Goal: Transaction & Acquisition: Purchase product/service

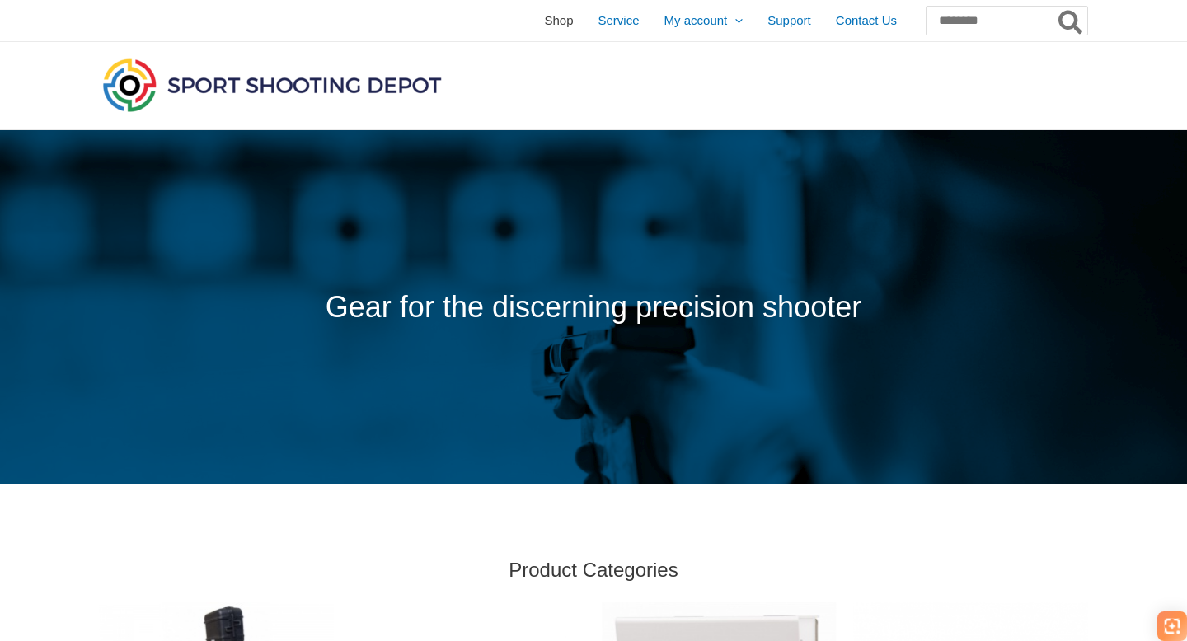
click at [544, 29] on span "Shop" at bounding box center [558, 20] width 29 height 41
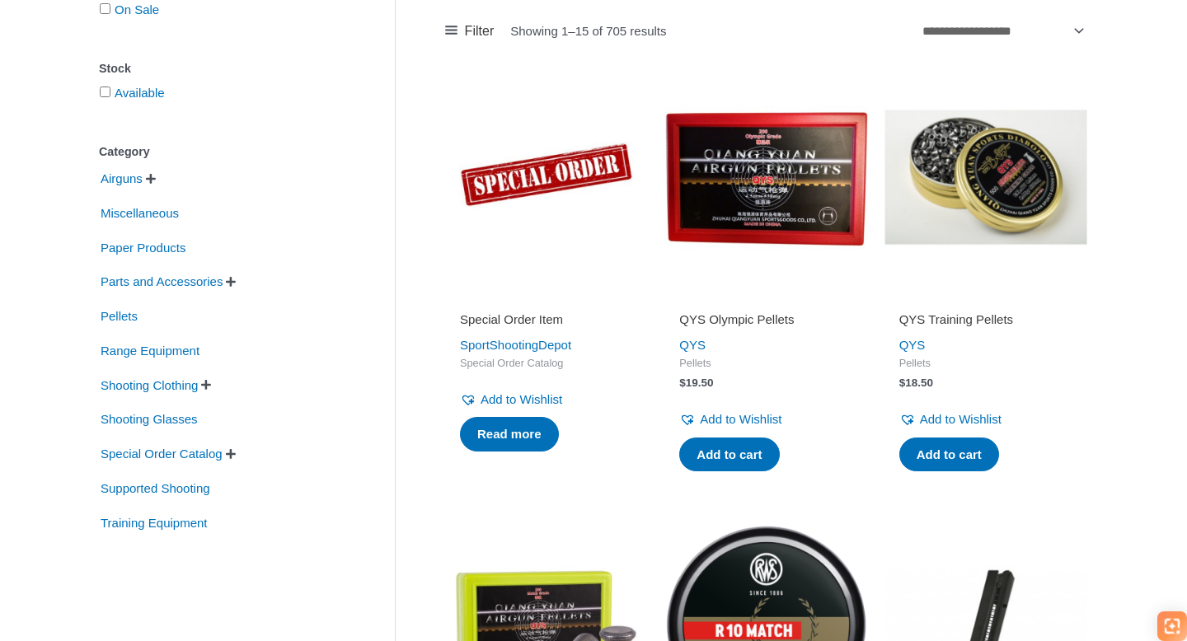
scroll to position [274, 0]
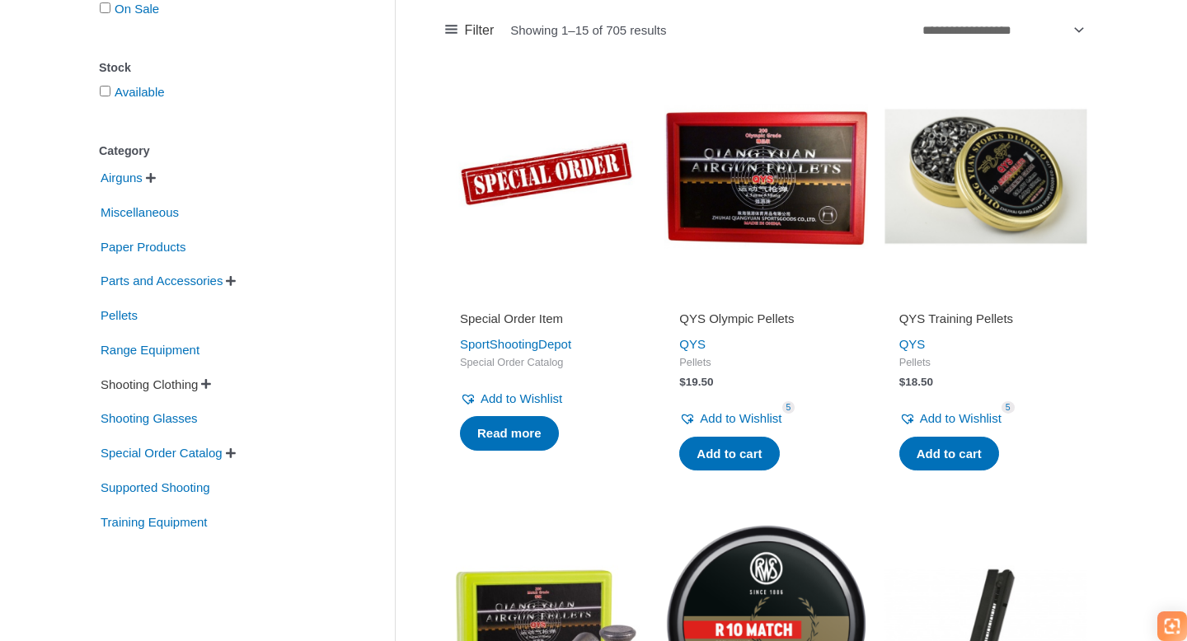
click at [190, 379] on span "Shooting Clothing" at bounding box center [149, 385] width 101 height 28
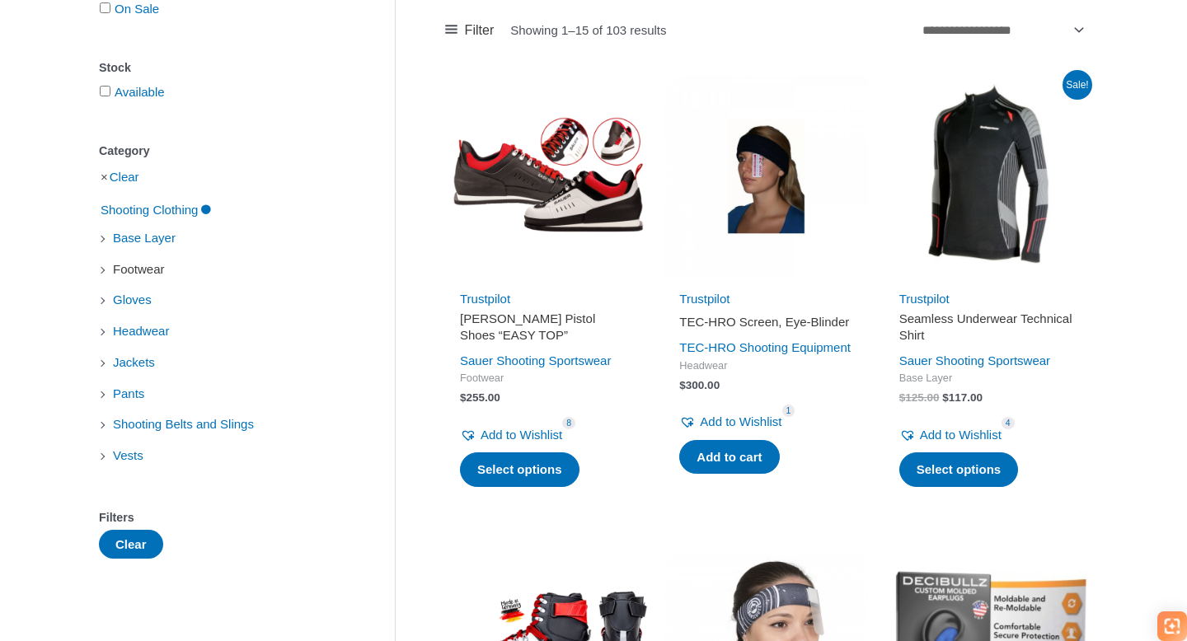
click at [153, 268] on span "Footwear" at bounding box center [138, 270] width 55 height 28
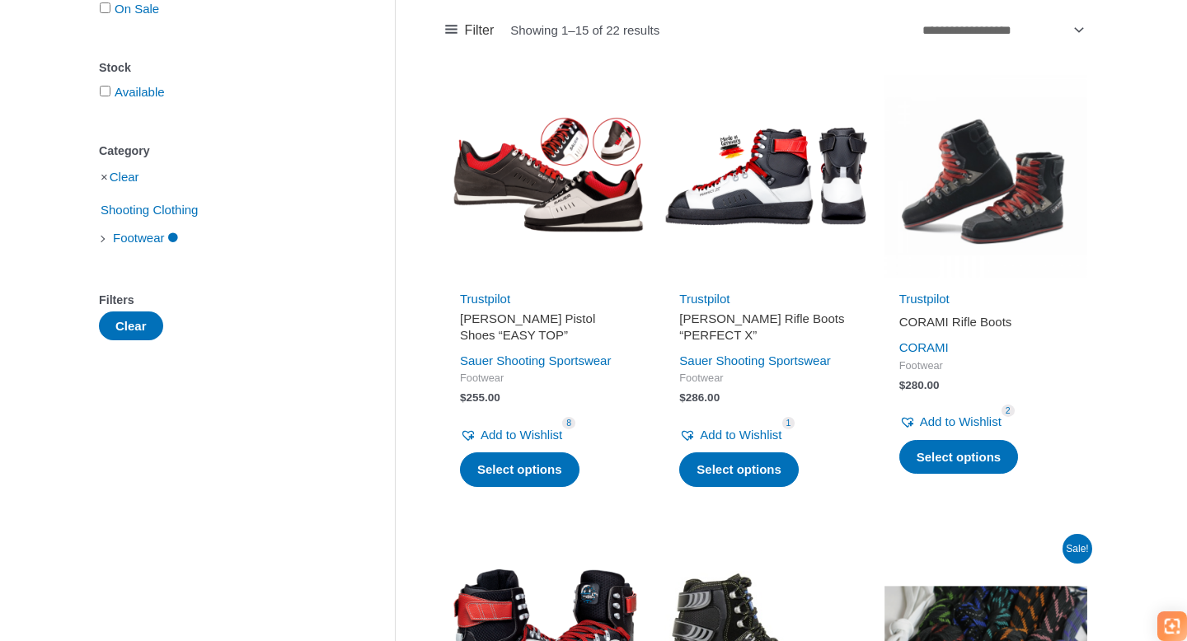
click at [495, 316] on h2 "[PERSON_NAME] Pistol Shoes “EASY TOP”" at bounding box center [546, 327] width 173 height 32
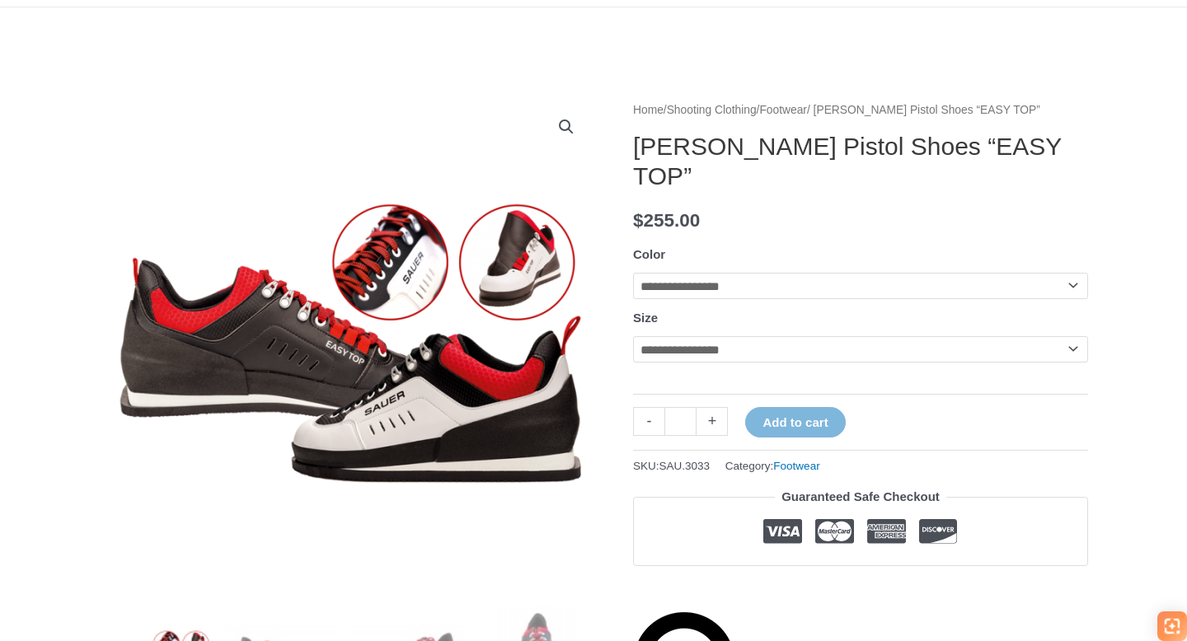
scroll to position [126, 0]
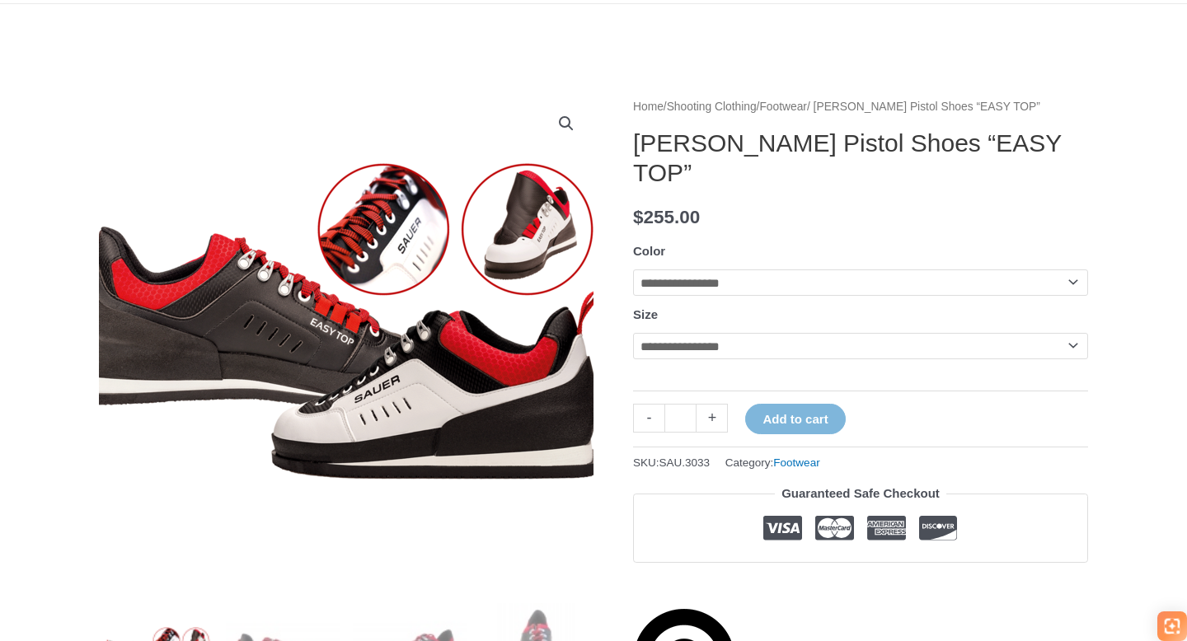
click at [406, 287] on img at bounding box center [333, 326] width 561 height 330
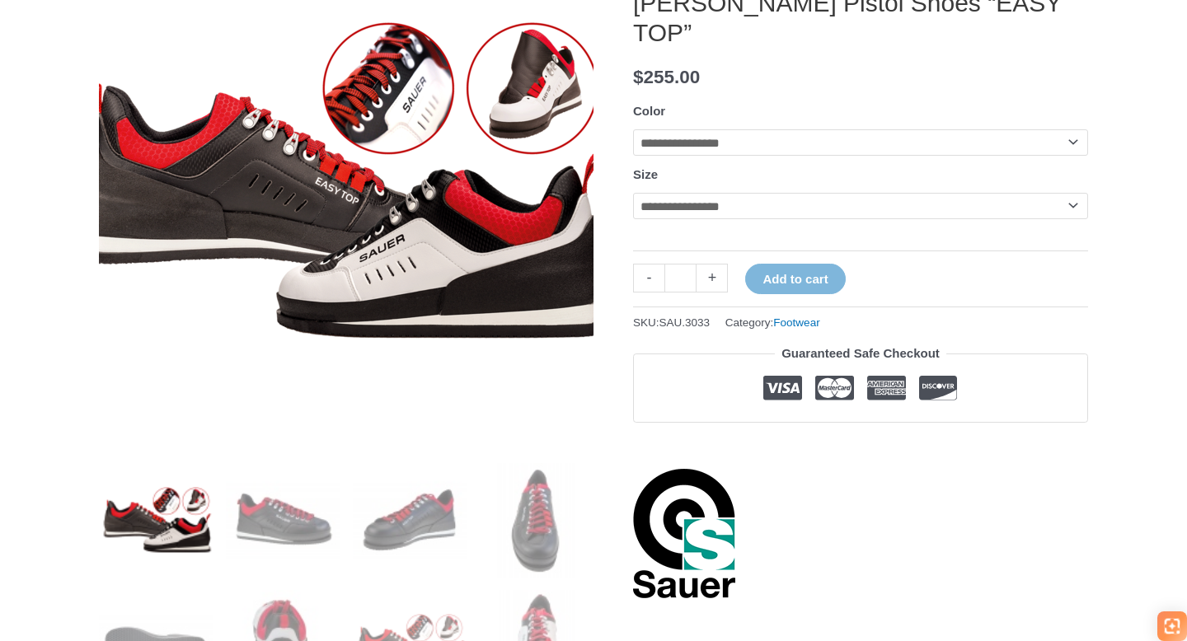
scroll to position [417, 0]
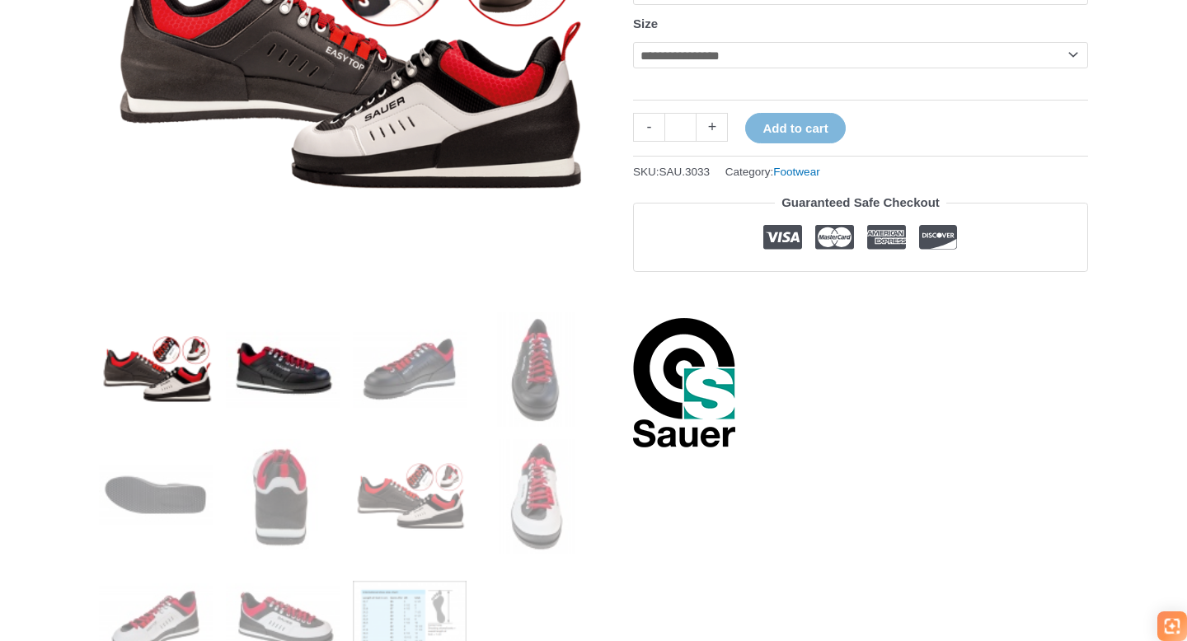
click at [242, 364] on img at bounding box center [283, 369] width 115 height 115
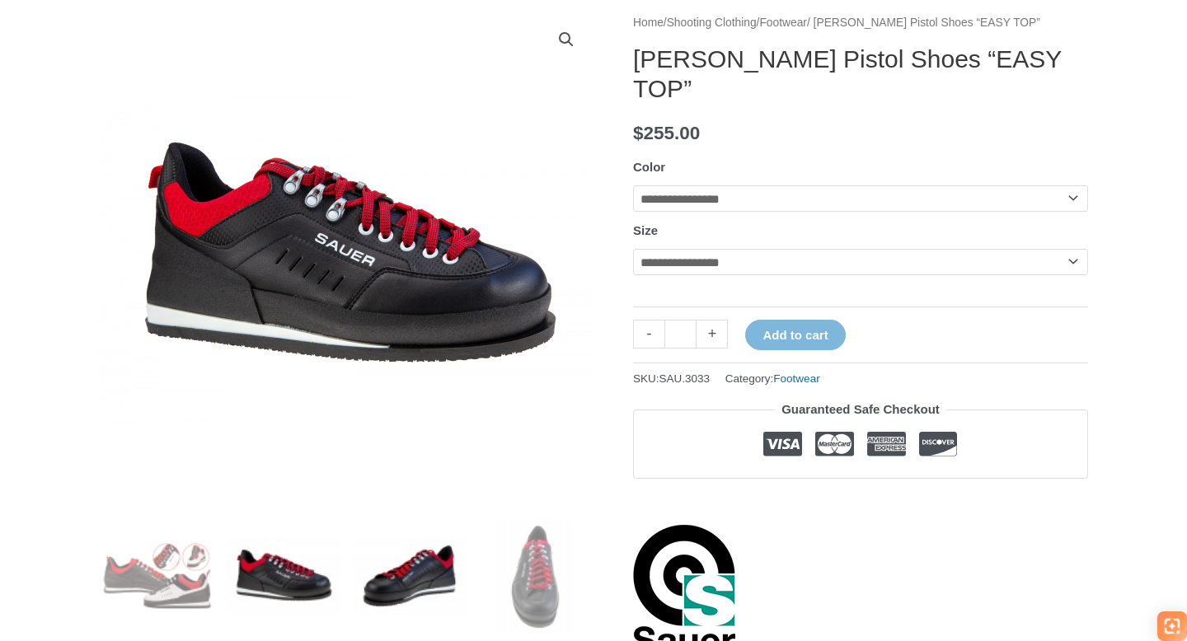
scroll to position [232, 0]
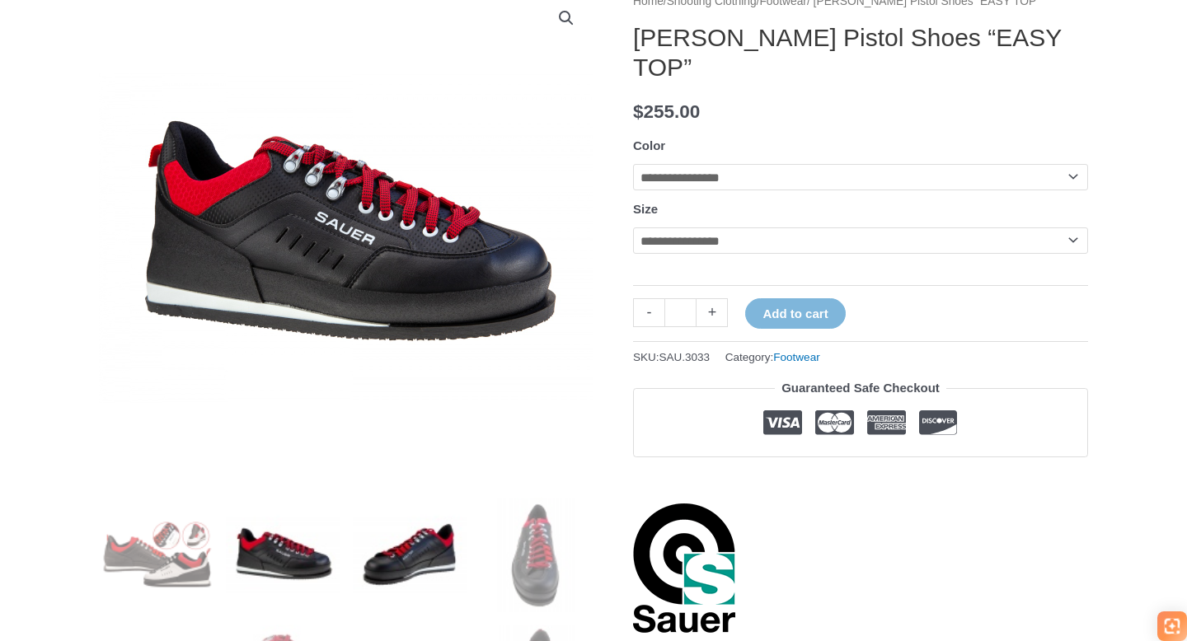
click at [428, 537] on img at bounding box center [410, 555] width 115 height 115
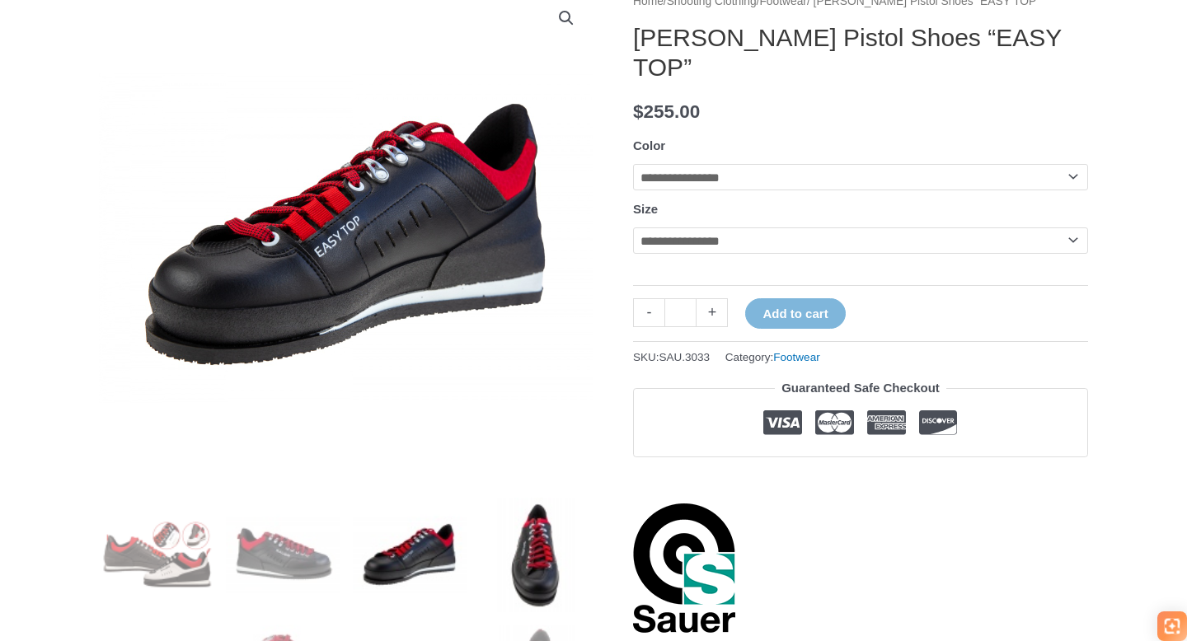
click at [515, 542] on img at bounding box center [536, 555] width 115 height 115
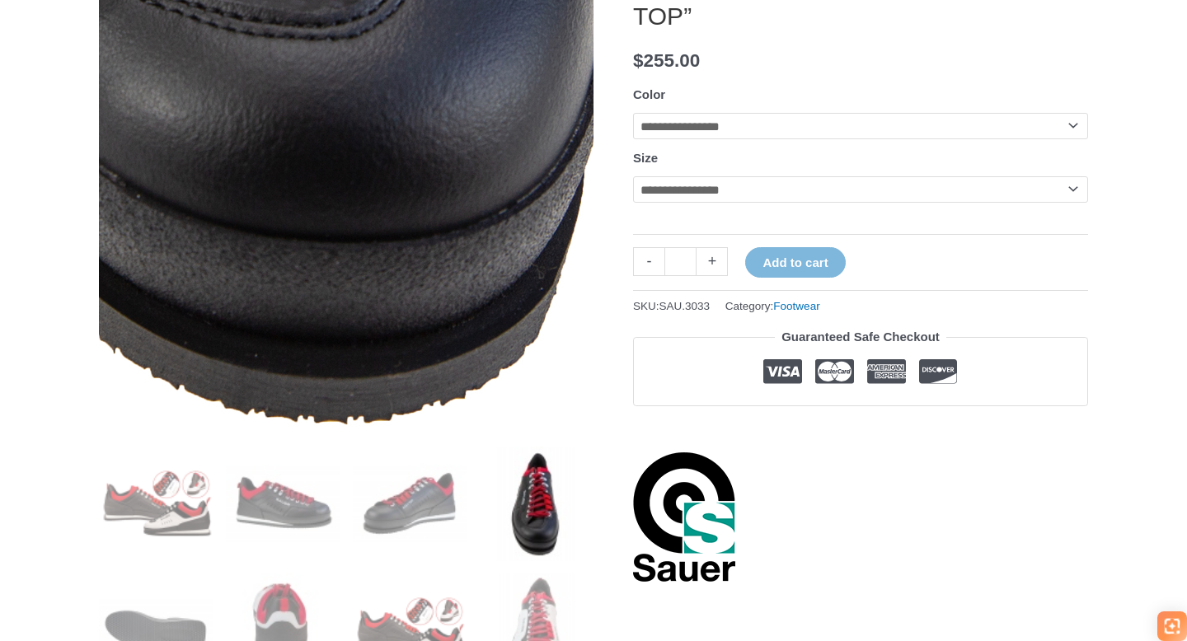
scroll to position [286, 0]
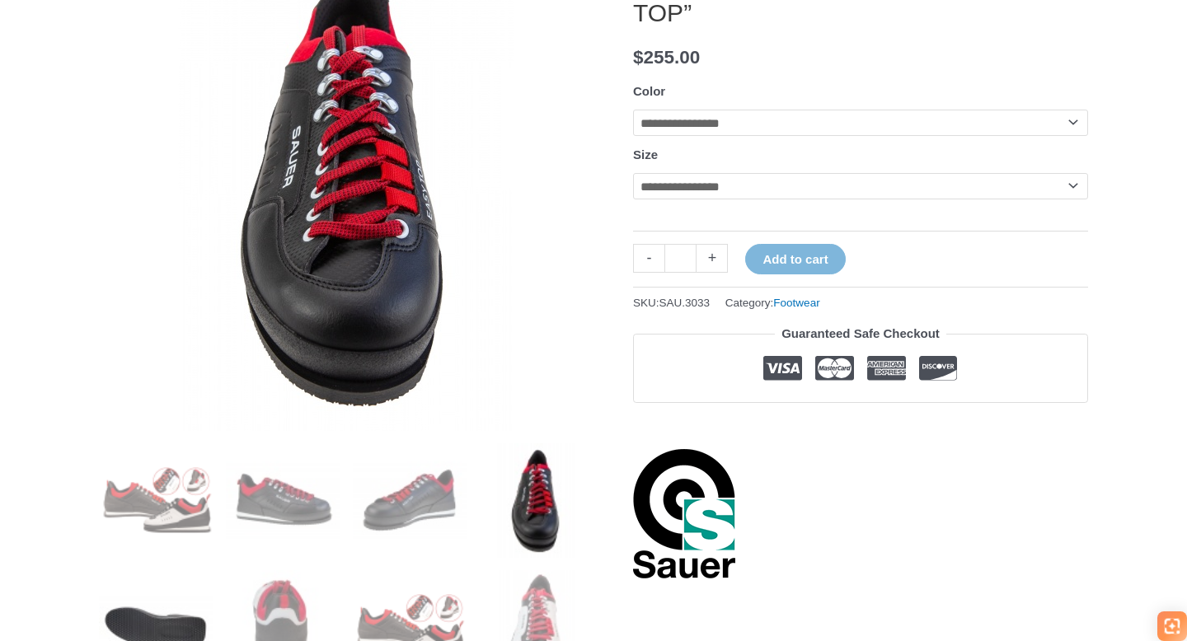
click at [149, 592] on img at bounding box center [156, 627] width 115 height 115
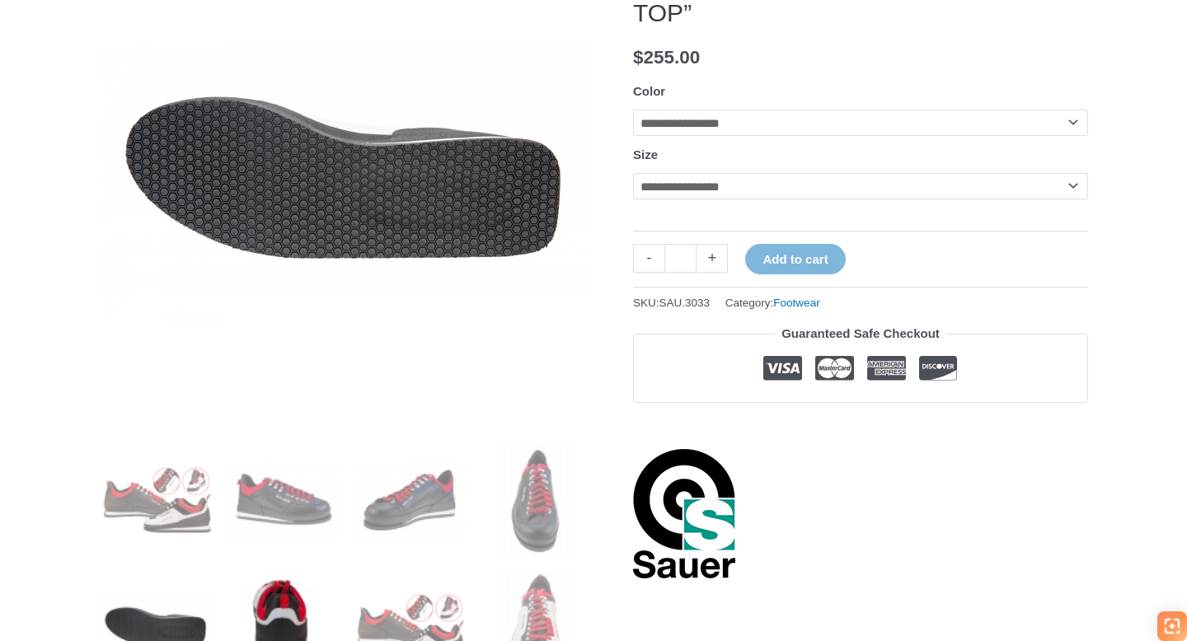
click at [253, 602] on img at bounding box center [283, 627] width 115 height 115
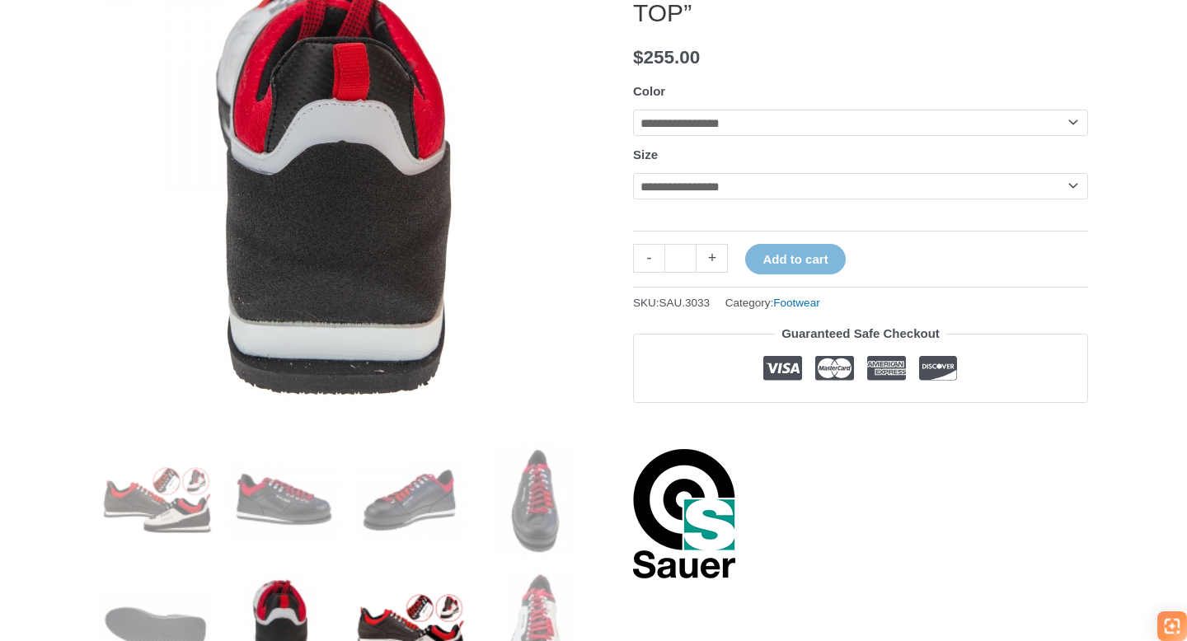
click at [380, 598] on img at bounding box center [410, 627] width 115 height 115
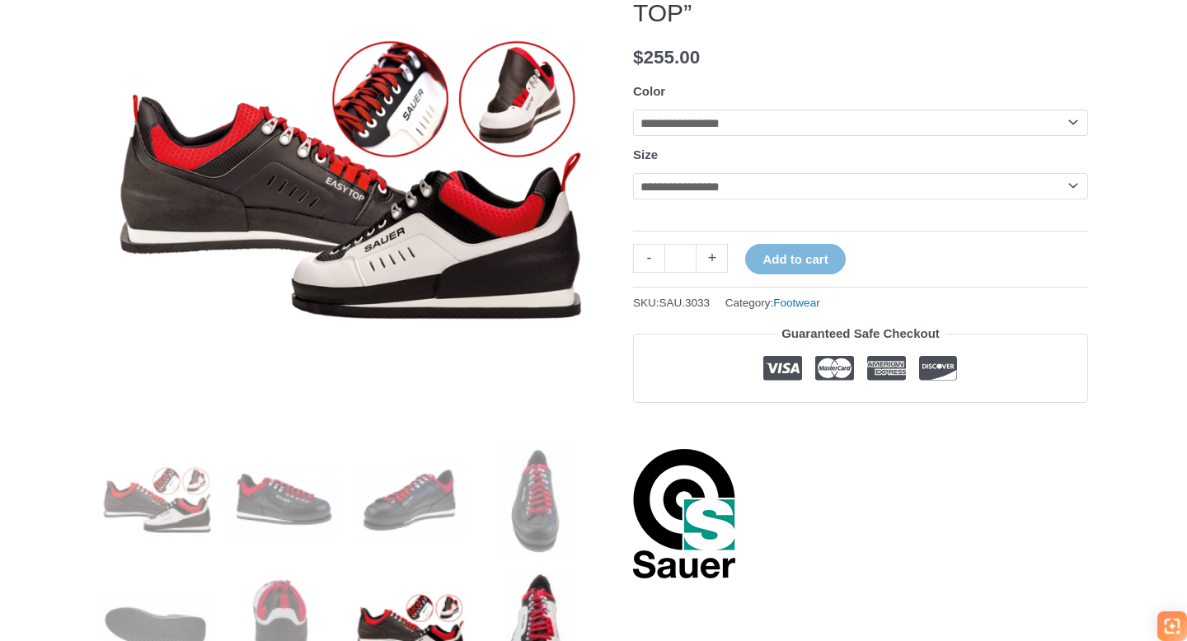
click at [526, 590] on img at bounding box center [536, 627] width 115 height 115
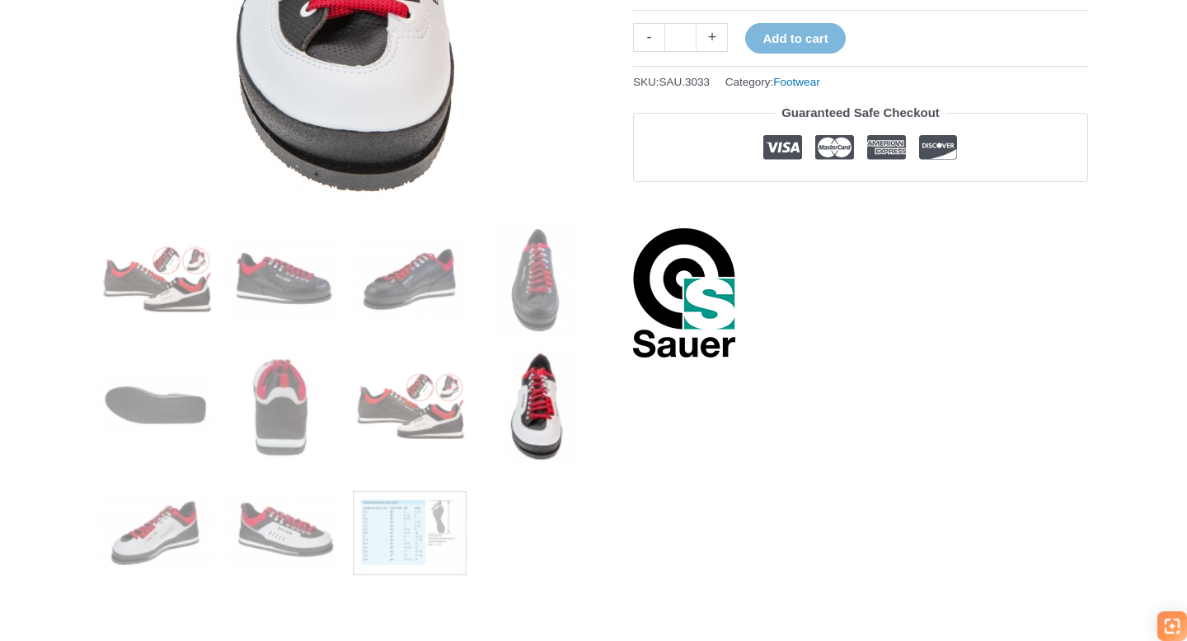
scroll to position [535, 0]
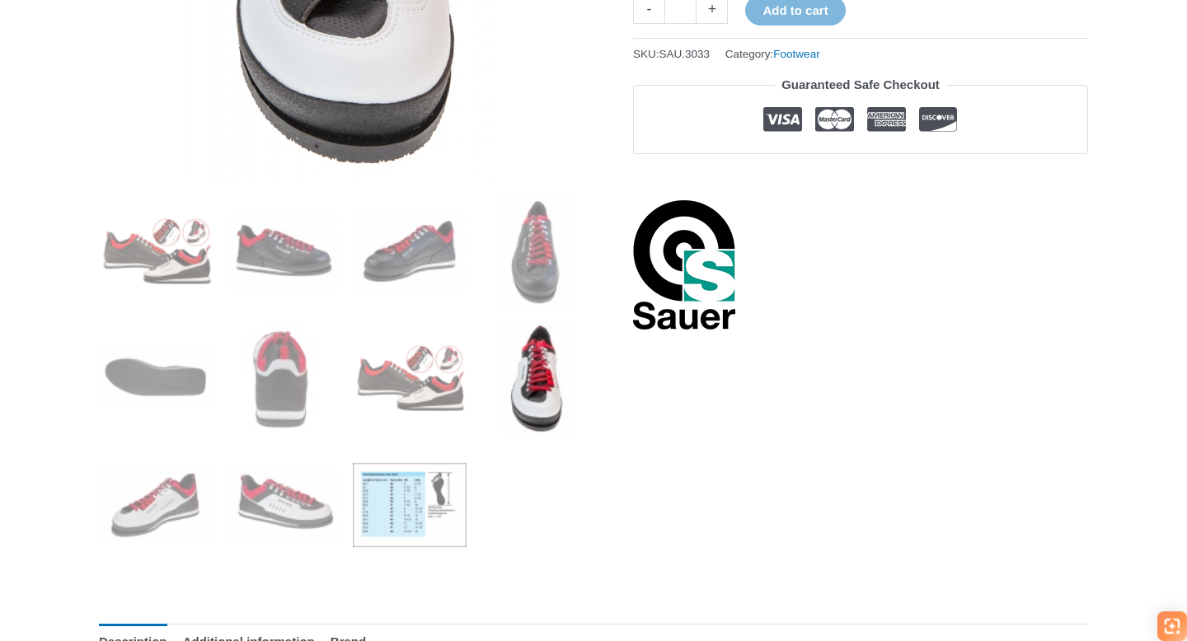
click at [428, 502] on img at bounding box center [410, 505] width 115 height 115
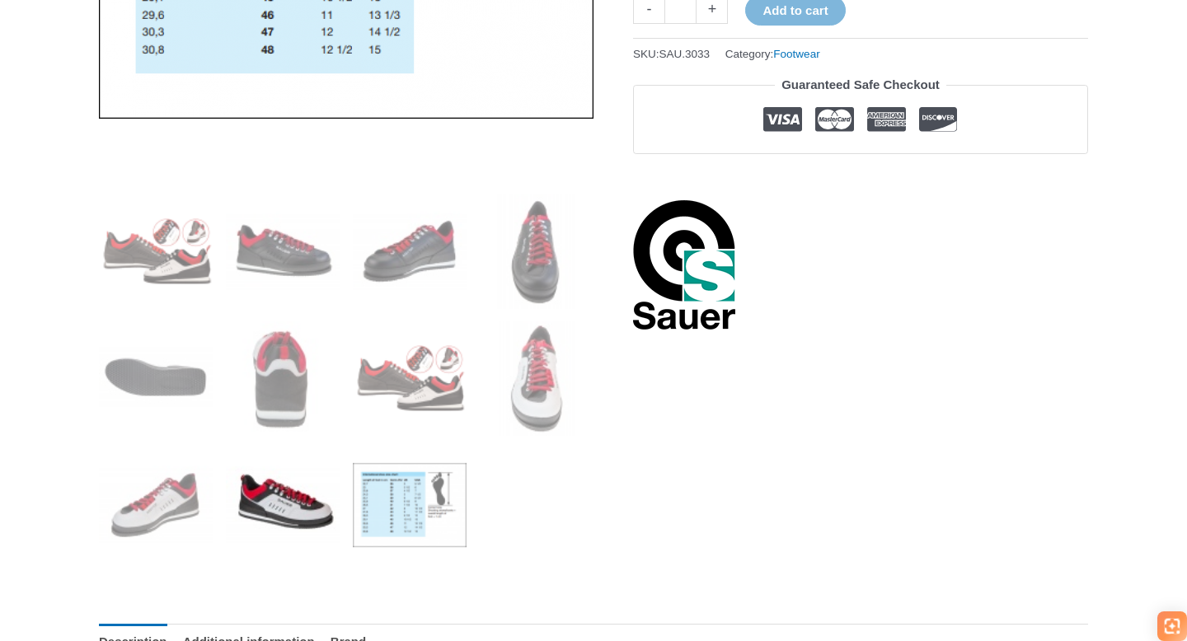
click at [319, 502] on img at bounding box center [283, 505] width 115 height 115
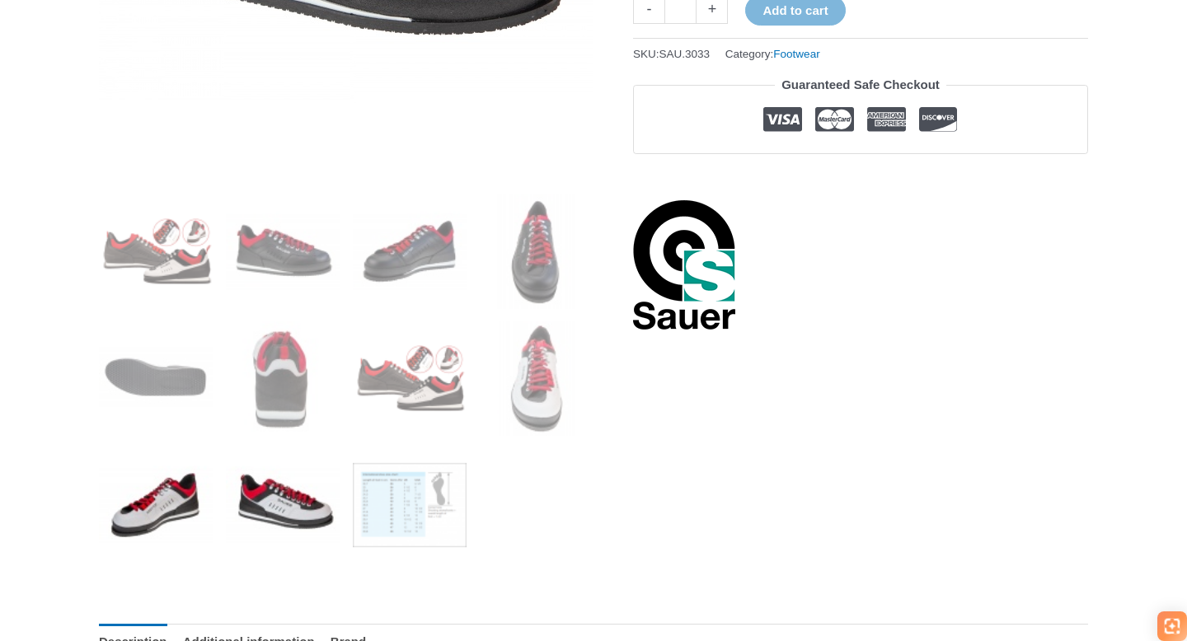
click at [130, 487] on img at bounding box center [156, 505] width 115 height 115
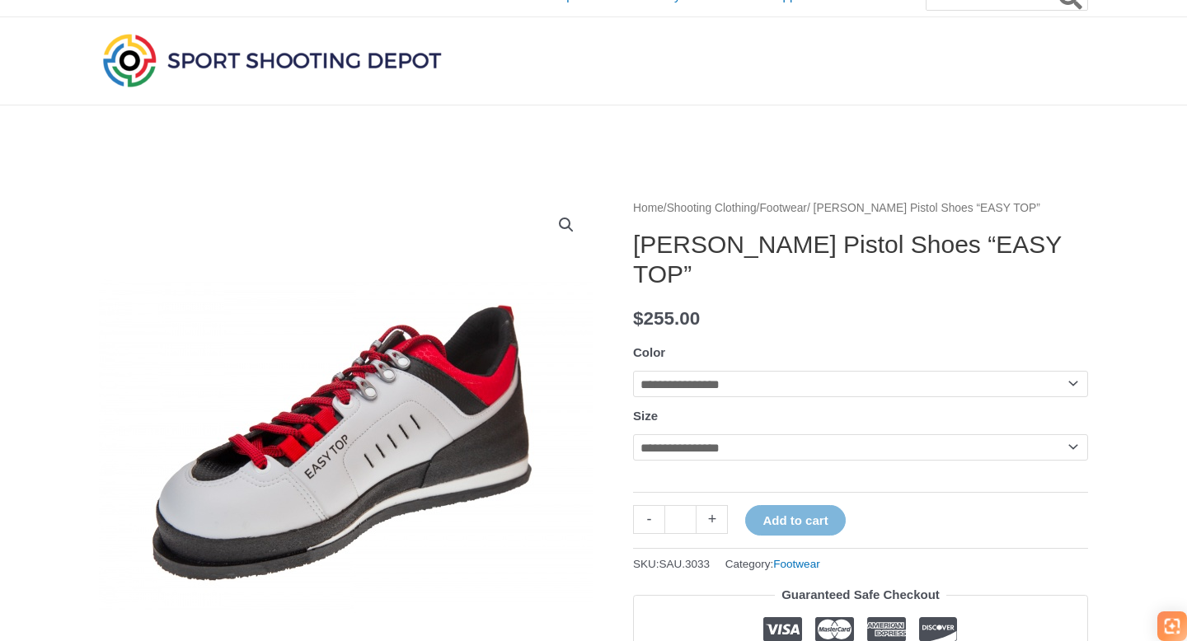
scroll to position [0, 0]
